Goal: Information Seeking & Learning: Find specific fact

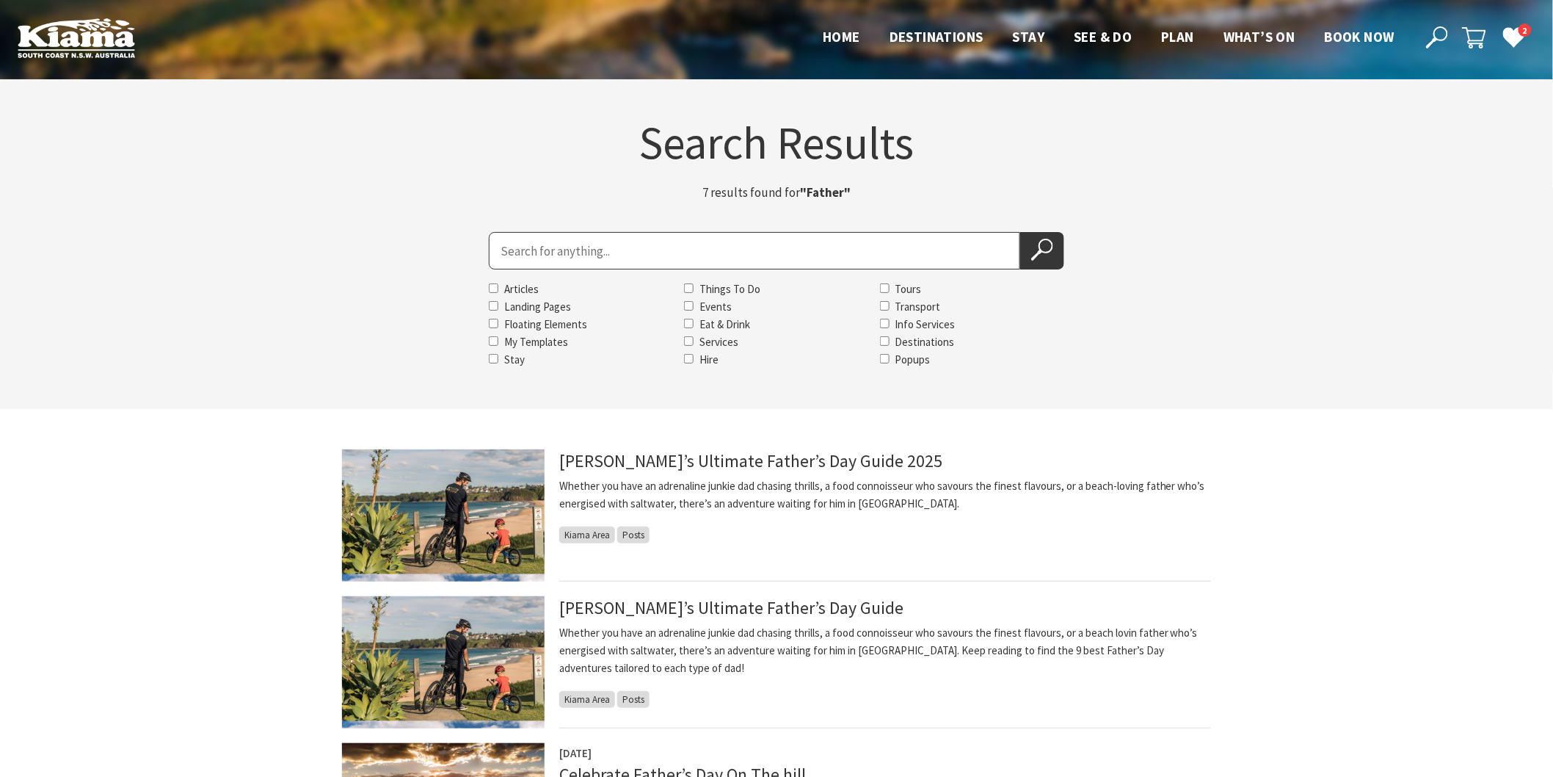
click at [658, 244] on input "Search for" at bounding box center [755, 250] width 532 height 37
type input "flour water salt"
click at [1020, 232] on button "Search Now" at bounding box center [1042, 250] width 44 height 37
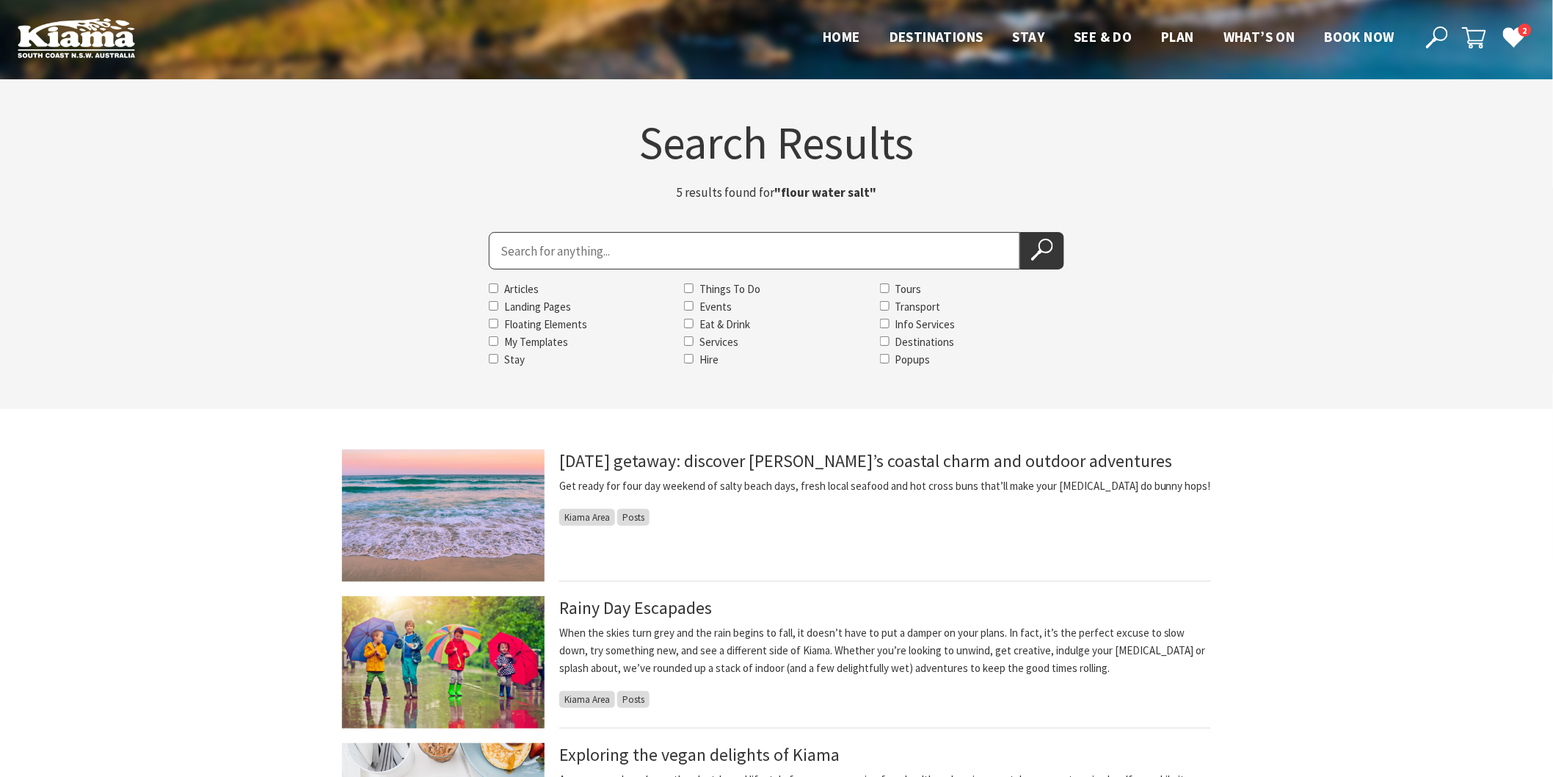
click at [673, 253] on input "Search for" at bounding box center [755, 250] width 532 height 37
click at [679, 255] on input "Search for" at bounding box center [755, 250] width 532 height 37
type input "the Australian motorlfe museum"
click at [1020, 232] on button "Search Now" at bounding box center [1042, 250] width 44 height 37
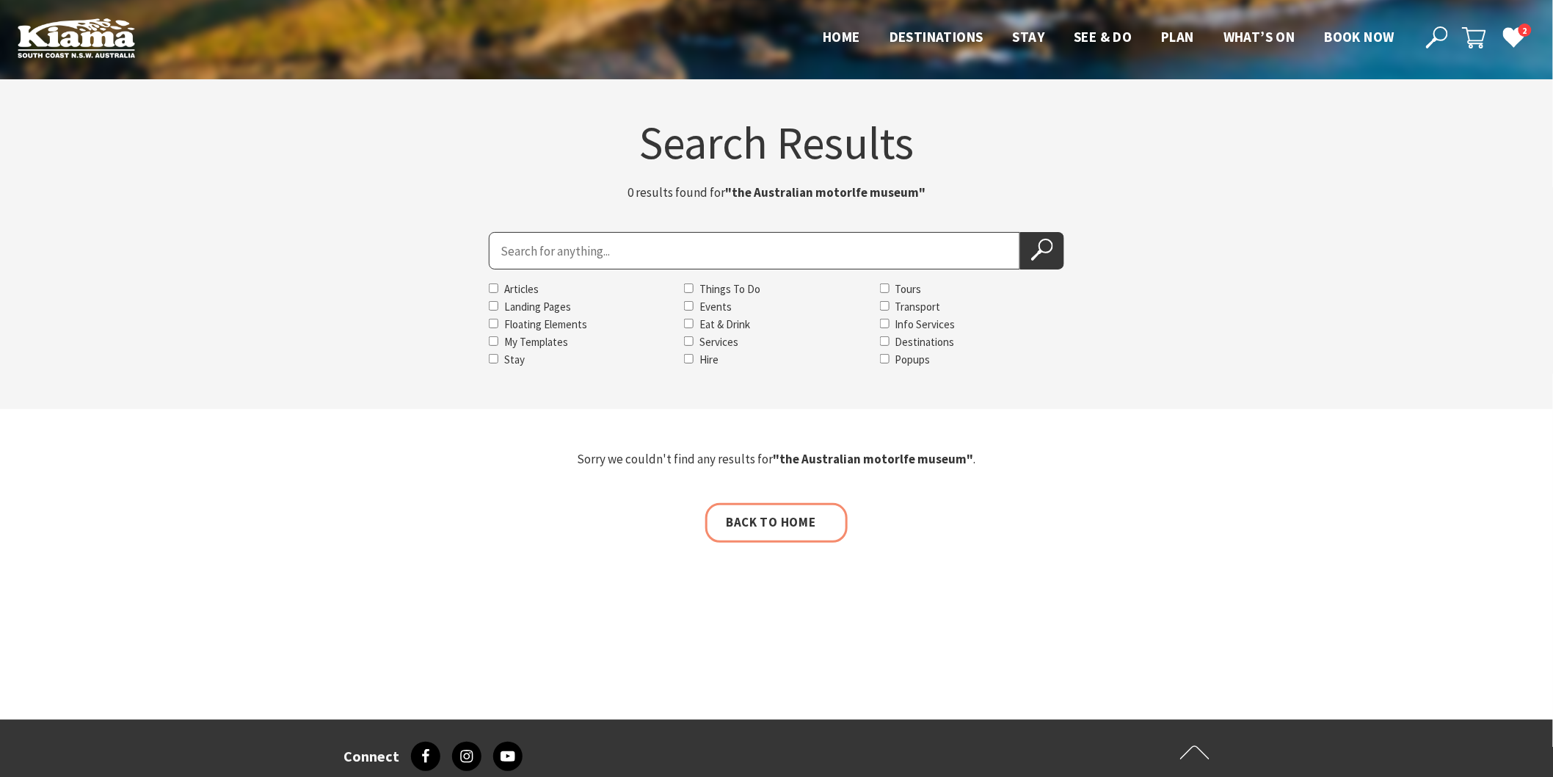
click at [621, 255] on input "Search for" at bounding box center [755, 250] width 532 height 37
type input "motorlife museum"
click at [1020, 232] on button "Search Now" at bounding box center [1042, 250] width 44 height 37
